Goal: Find specific page/section: Find specific page/section

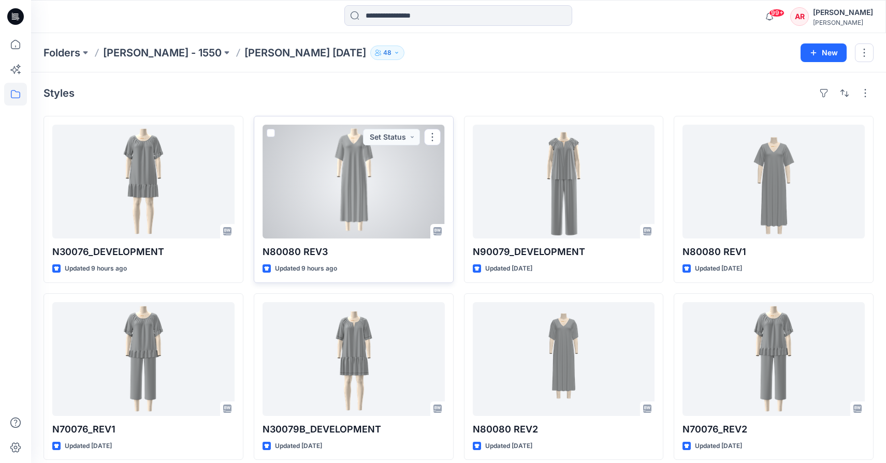
click at [362, 182] on div at bounding box center [353, 182] width 182 height 114
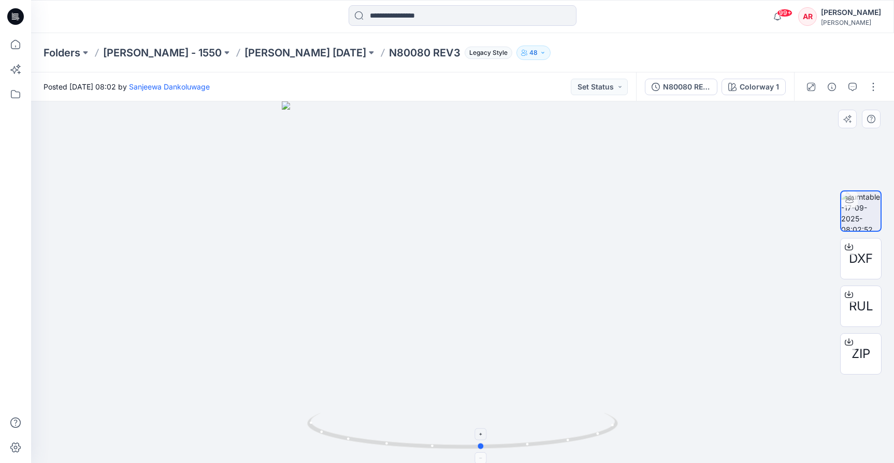
drag, startPoint x: 486, startPoint y: 449, endPoint x: 505, endPoint y: 448, distance: 18.6
click at [505, 448] on icon at bounding box center [463, 432] width 313 height 39
click at [260, 55] on p "[PERSON_NAME] [DATE]" at bounding box center [305, 53] width 122 height 14
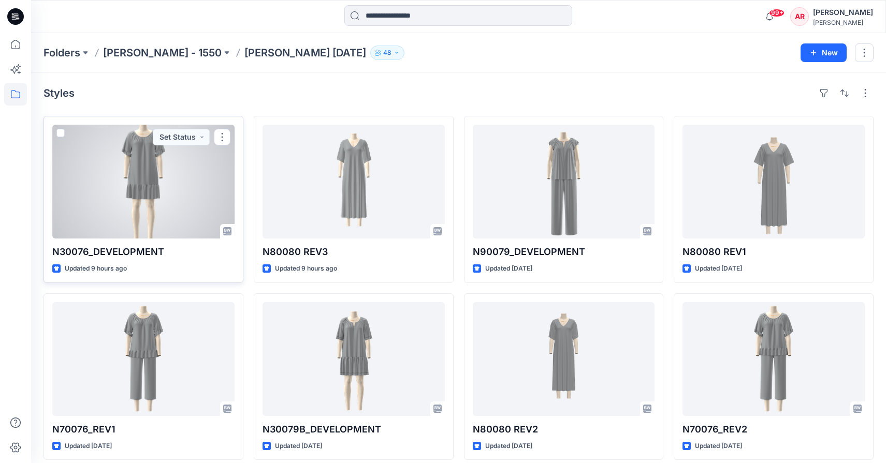
click at [170, 199] on div at bounding box center [143, 182] width 182 height 114
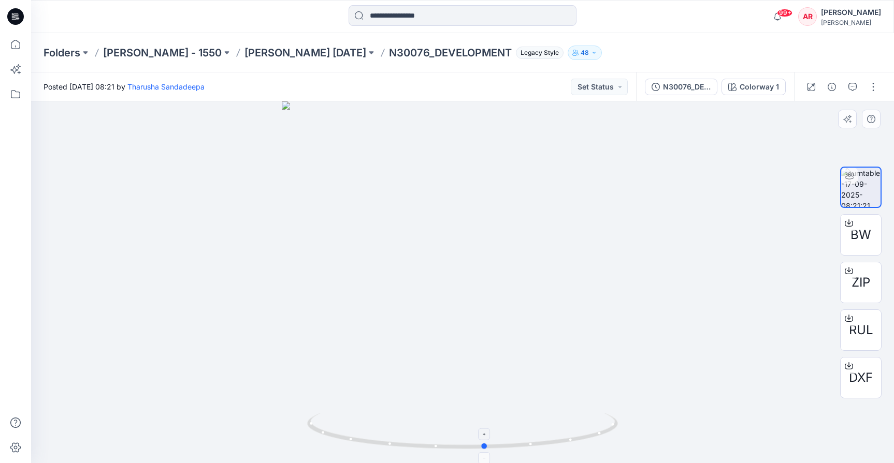
drag, startPoint x: 495, startPoint y: 446, endPoint x: 517, endPoint y: 446, distance: 22.3
click at [517, 446] on icon at bounding box center [463, 432] width 313 height 39
drag, startPoint x: 489, startPoint y: 183, endPoint x: 490, endPoint y: 342, distance: 158.4
click at [490, 342] on img at bounding box center [462, 282] width 626 height 362
click at [277, 53] on p "[PERSON_NAME] [DATE]" at bounding box center [305, 53] width 122 height 14
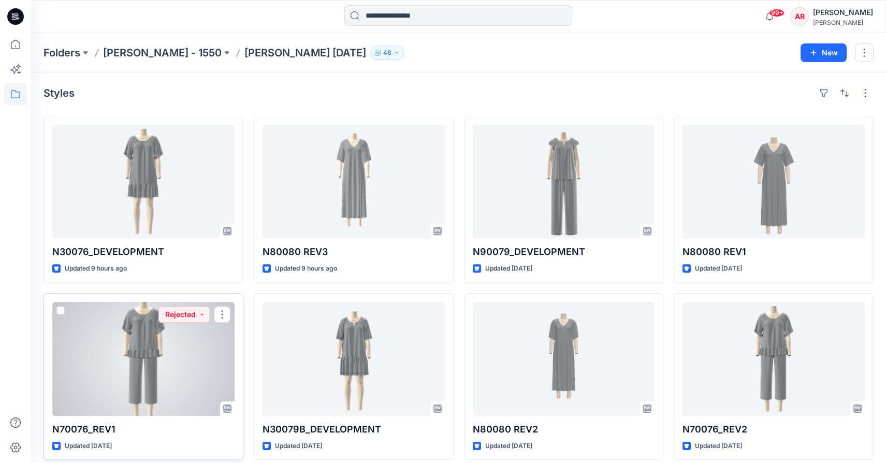
click at [167, 369] on div at bounding box center [143, 359] width 182 height 114
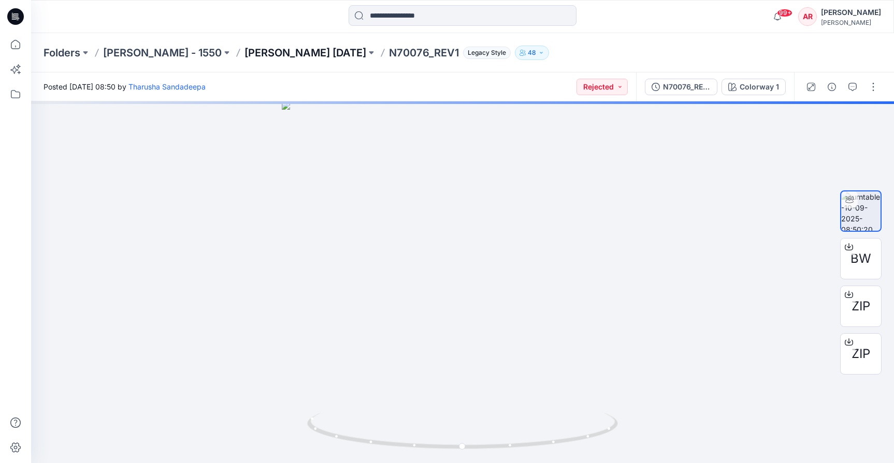
click at [244, 54] on p "[PERSON_NAME] [DATE]" at bounding box center [305, 53] width 122 height 14
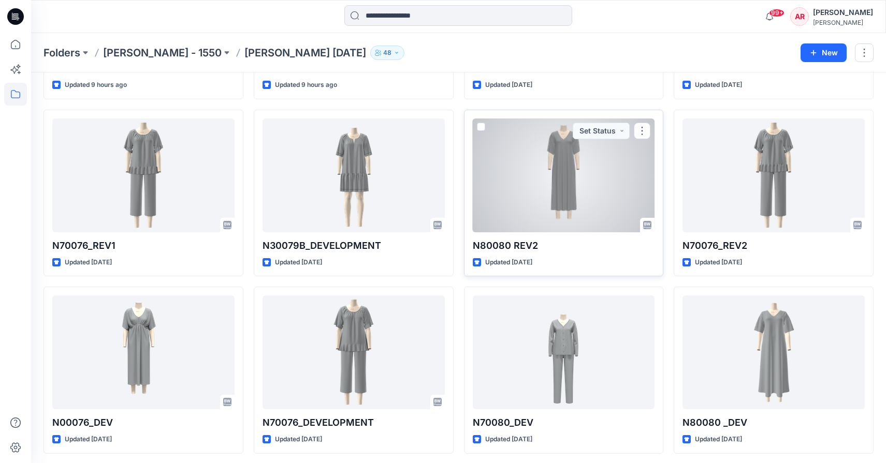
scroll to position [186, 0]
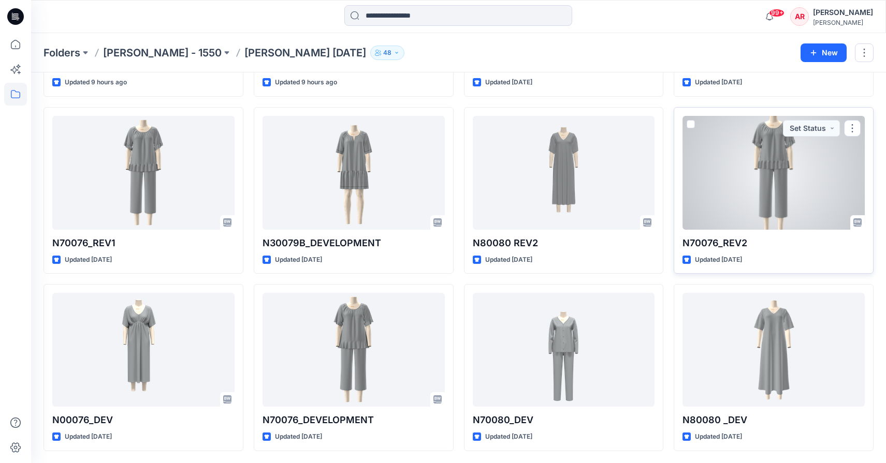
click at [745, 197] on div at bounding box center [773, 173] width 182 height 114
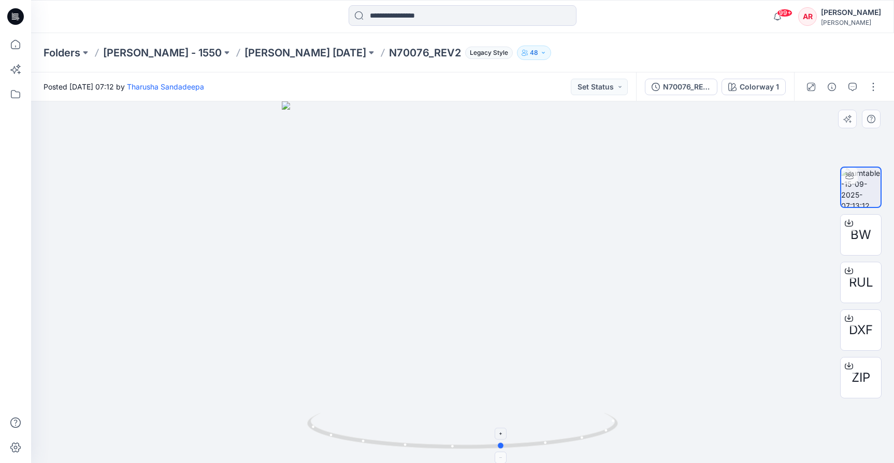
drag, startPoint x: 477, startPoint y: 447, endPoint x: 517, endPoint y: 432, distance: 42.4
click at [517, 432] on icon at bounding box center [463, 432] width 313 height 39
click at [266, 54] on p "[PERSON_NAME] [DATE]" at bounding box center [305, 53] width 122 height 14
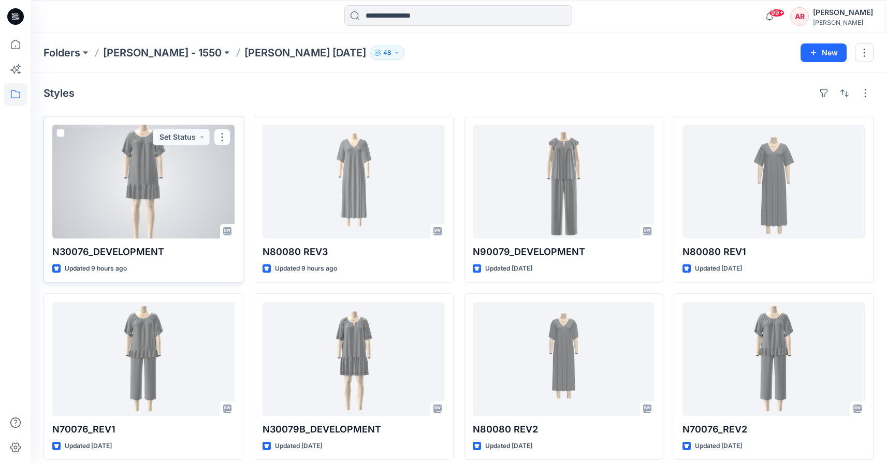
click at [149, 192] on div at bounding box center [143, 182] width 182 height 114
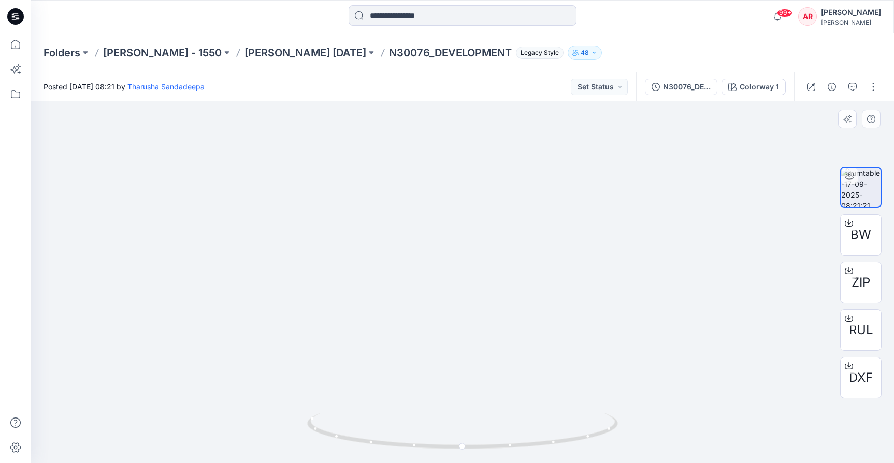
drag, startPoint x: 489, startPoint y: 189, endPoint x: 478, endPoint y: 351, distance: 161.9
click at [478, 351] on img at bounding box center [462, 244] width 838 height 438
drag, startPoint x: 469, startPoint y: 222, endPoint x: 470, endPoint y: 261, distance: 38.8
click at [470, 261] on img at bounding box center [462, 264] width 838 height 400
drag, startPoint x: 380, startPoint y: 443, endPoint x: 112, endPoint y: 432, distance: 267.9
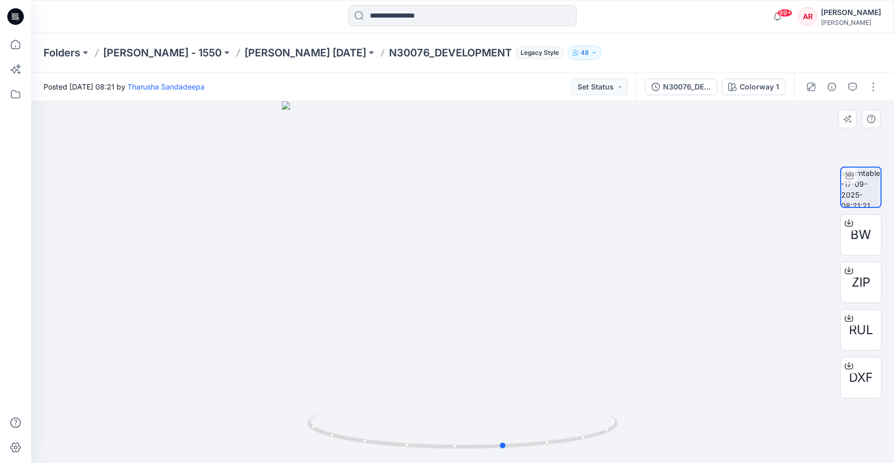
click at [112, 432] on div at bounding box center [462, 282] width 862 height 362
click at [273, 52] on p "[PERSON_NAME] [DATE]" at bounding box center [305, 53] width 122 height 14
